Goal: Task Accomplishment & Management: Manage account settings

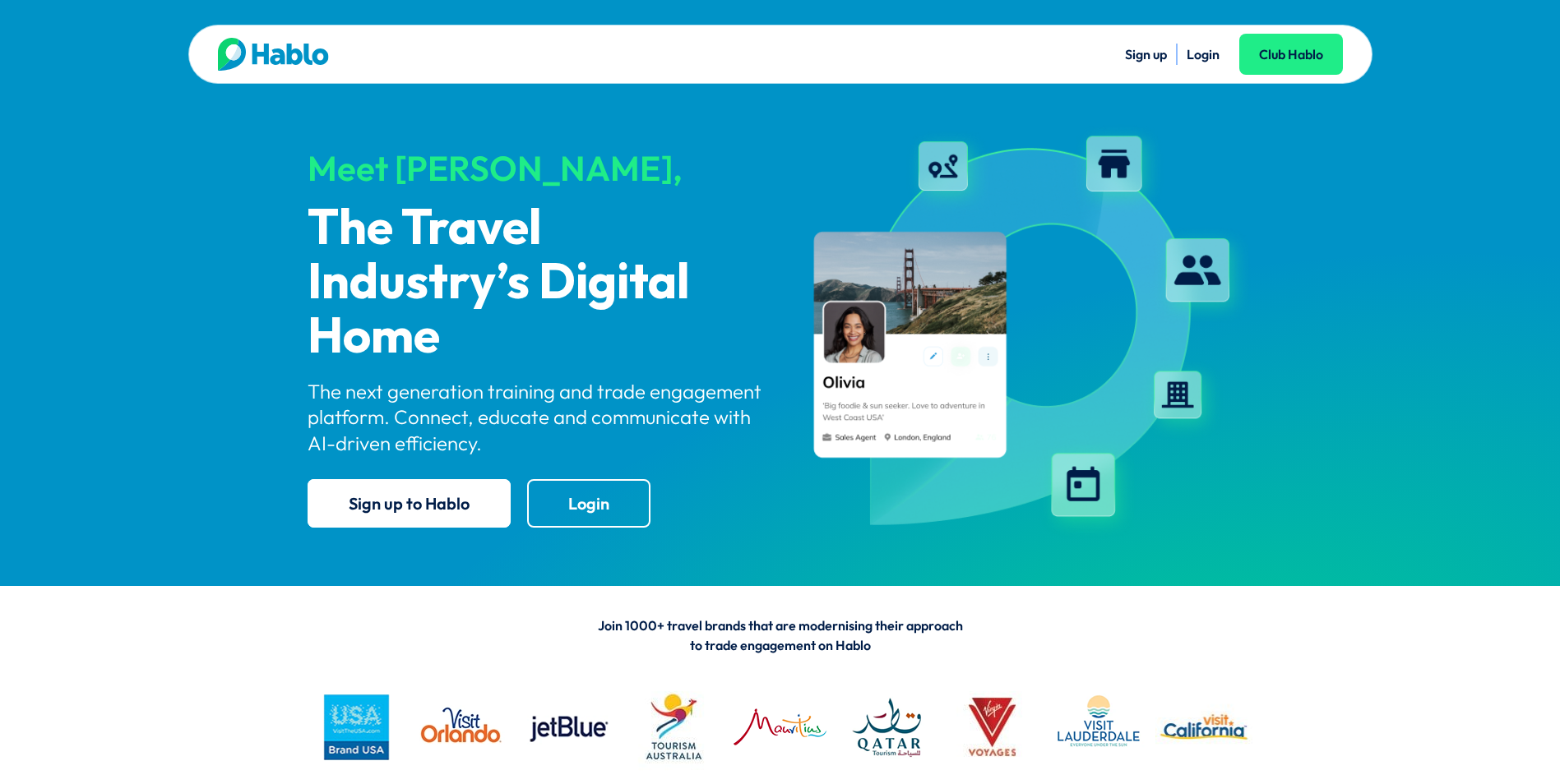
click at [1206, 60] on link "Login" at bounding box center [1202, 54] width 33 height 16
click at [1201, 57] on link "Login" at bounding box center [1202, 54] width 33 height 16
click at [1200, 57] on link "Login" at bounding box center [1202, 54] width 33 height 16
